Goal: Complete application form

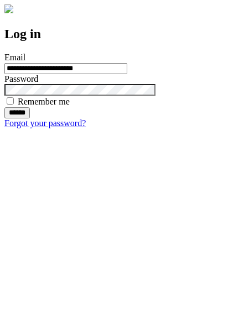
type input "**********"
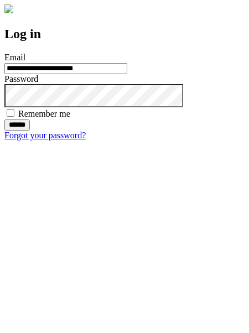
click at [30, 130] on input "******" at bounding box center [16, 124] width 25 height 11
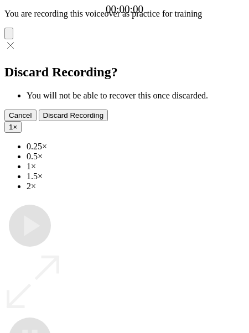
type input "**********"
